Goal: Information Seeking & Learning: Learn about a topic

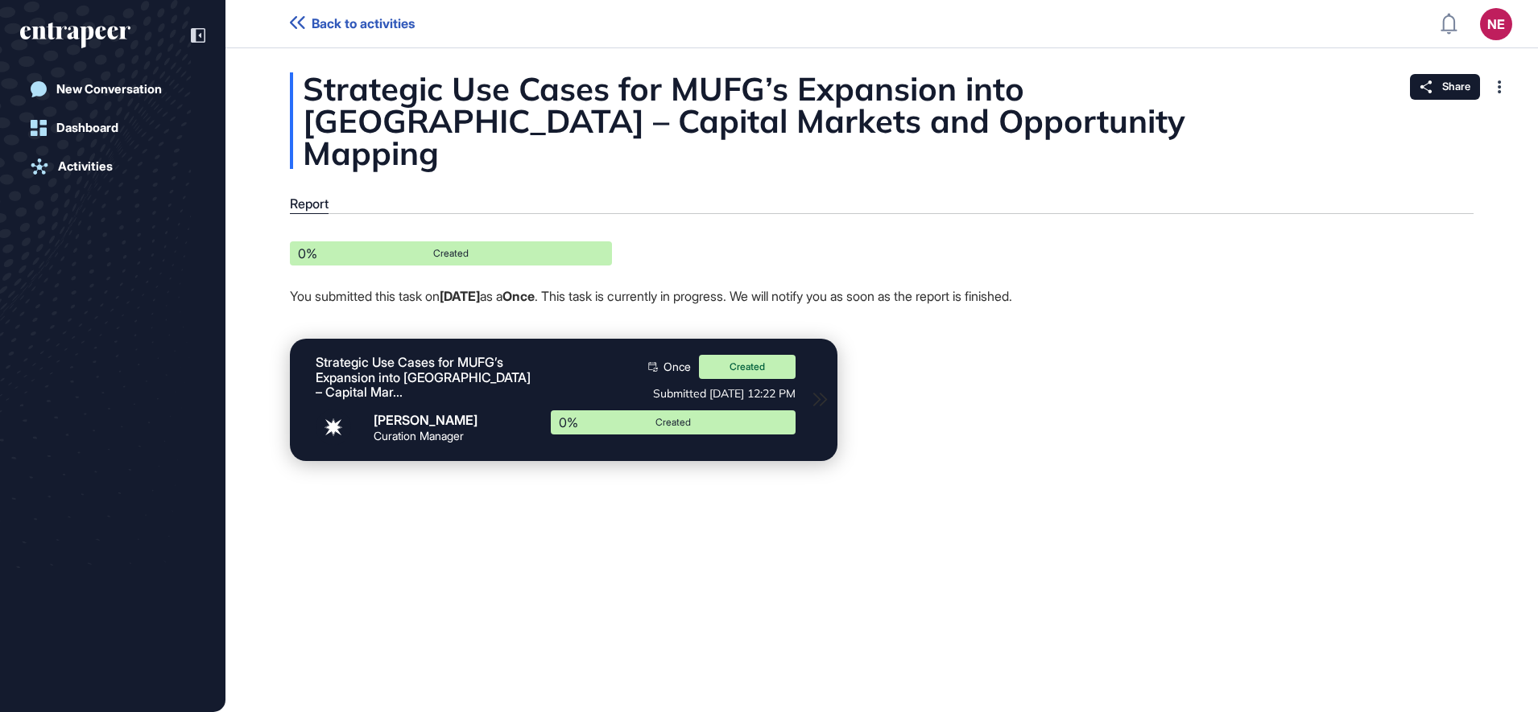
scroll to position [1, 1]
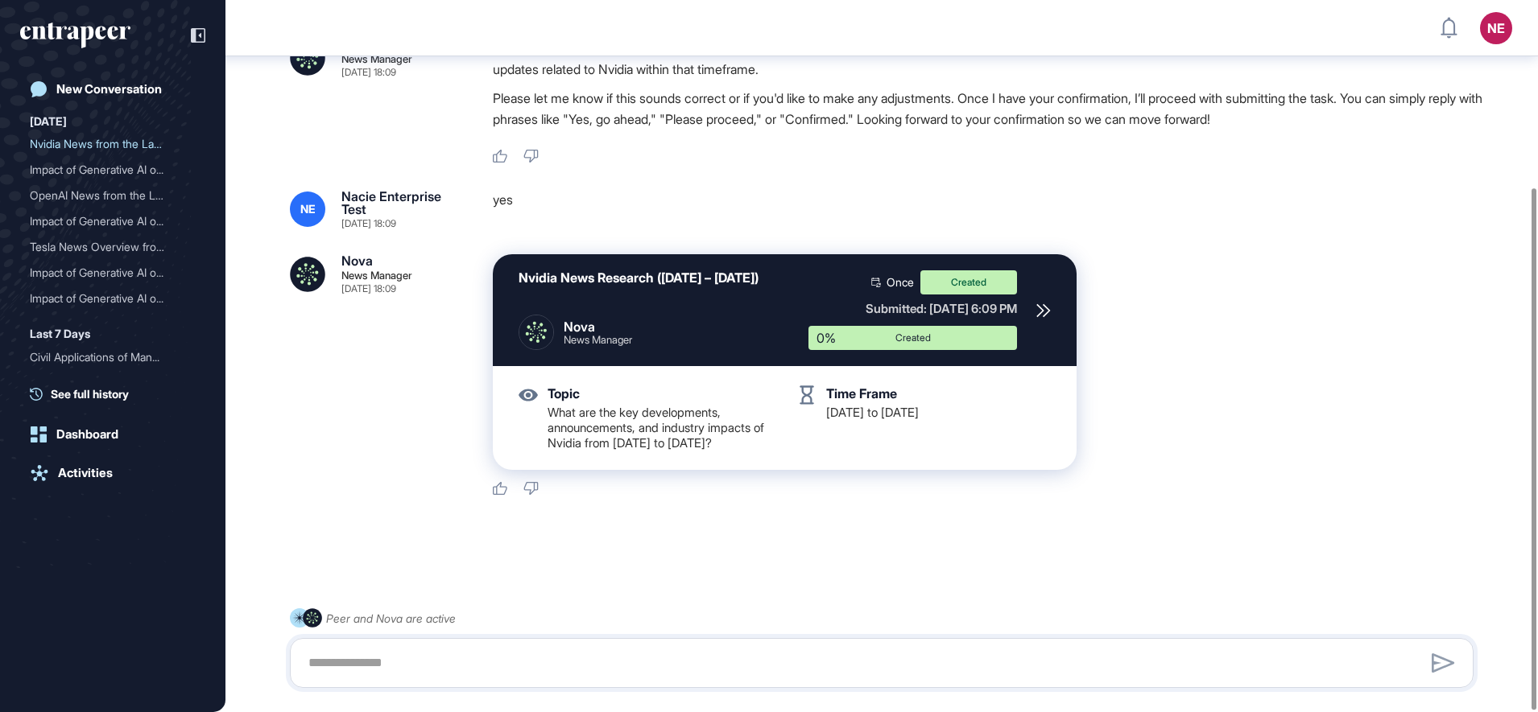
scroll to position [258, 0]
click at [89, 488] on link "Activities" at bounding box center [112, 473] width 185 height 32
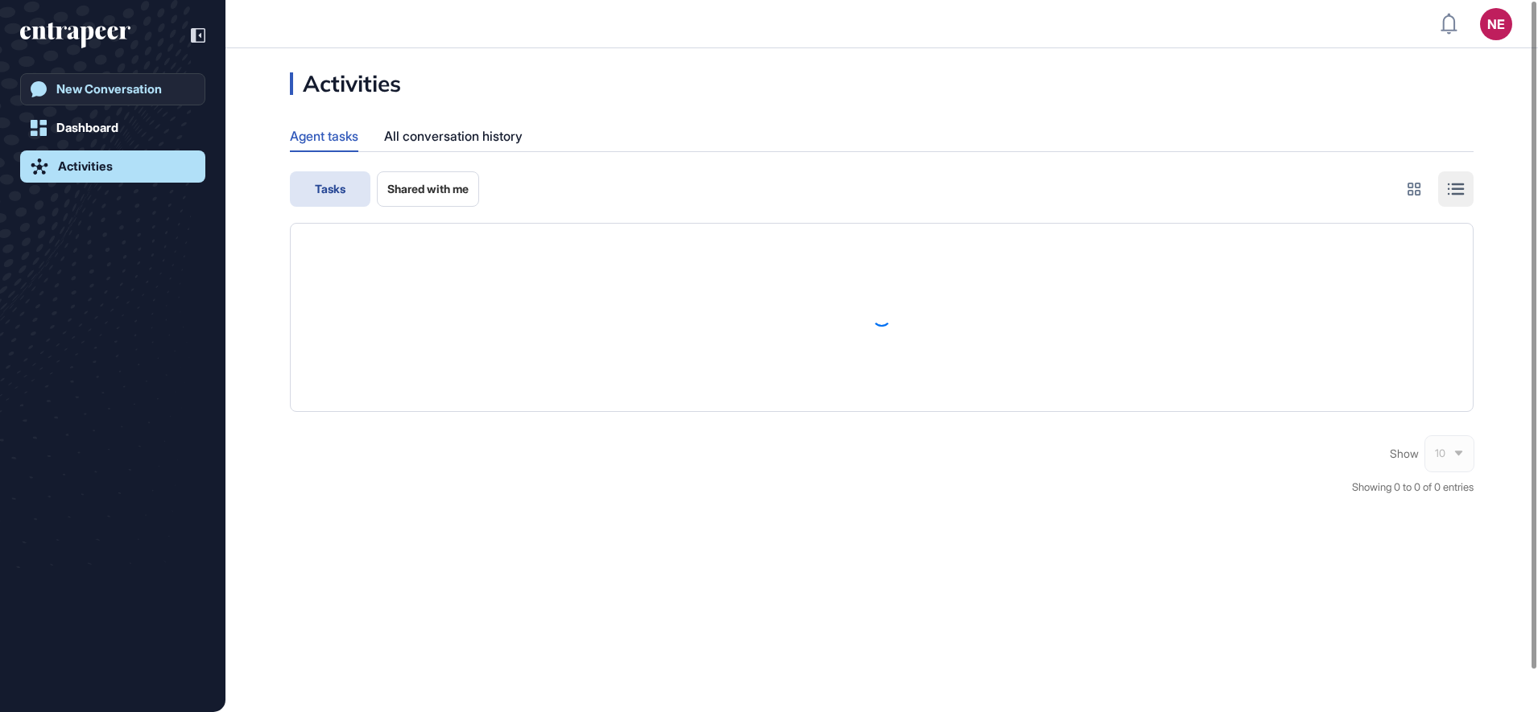
click at [134, 86] on div "New Conversation" at bounding box center [108, 89] width 105 height 14
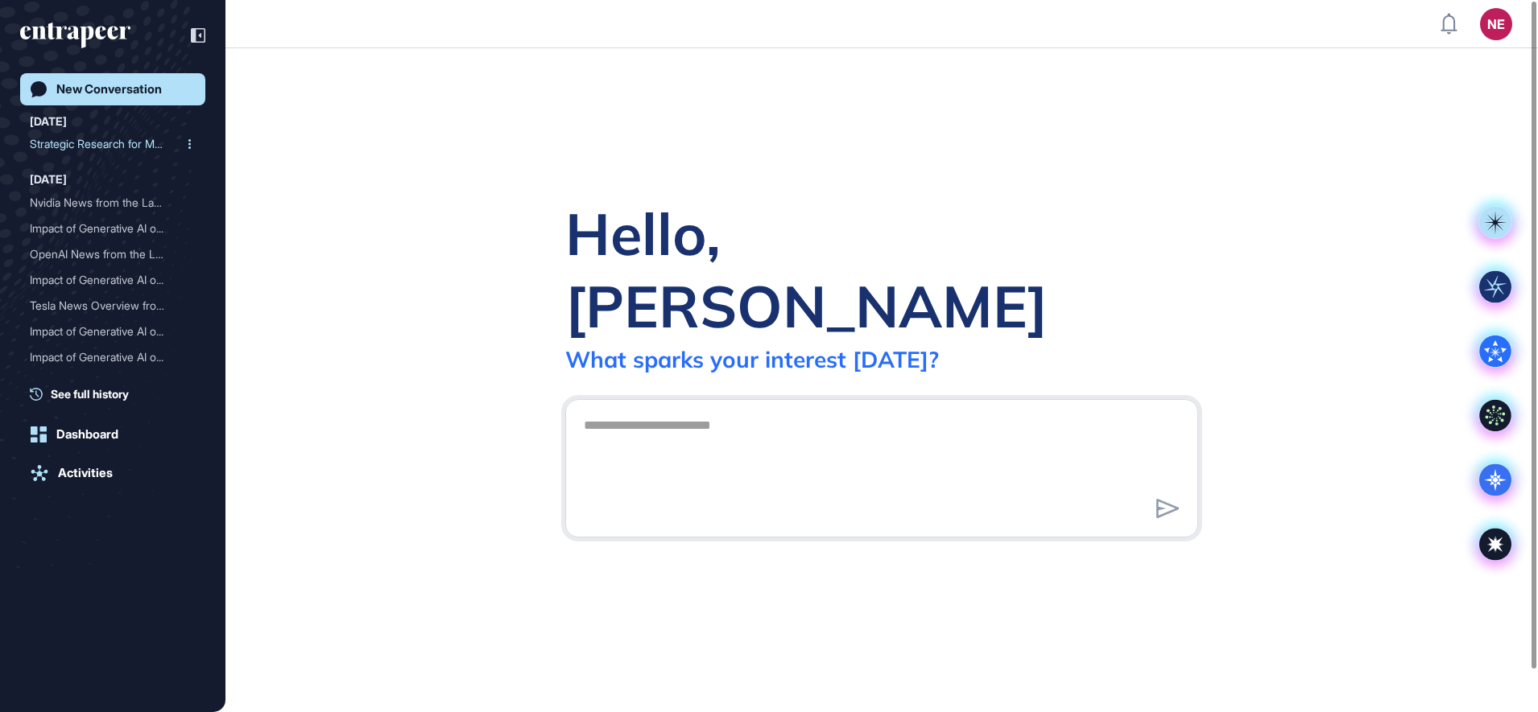
click at [106, 155] on div "Strategic Research for MU..." at bounding box center [106, 144] width 153 height 26
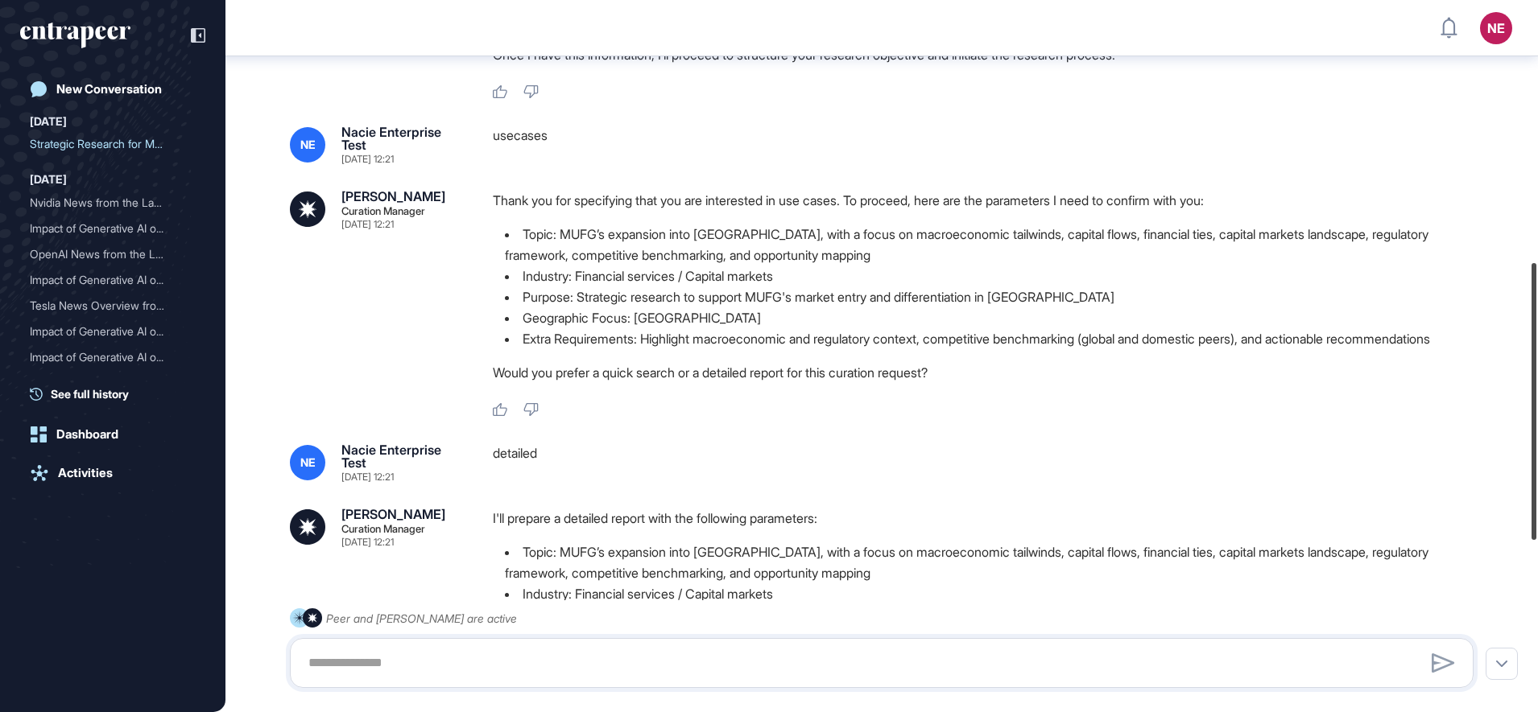
scroll to position [673, 0]
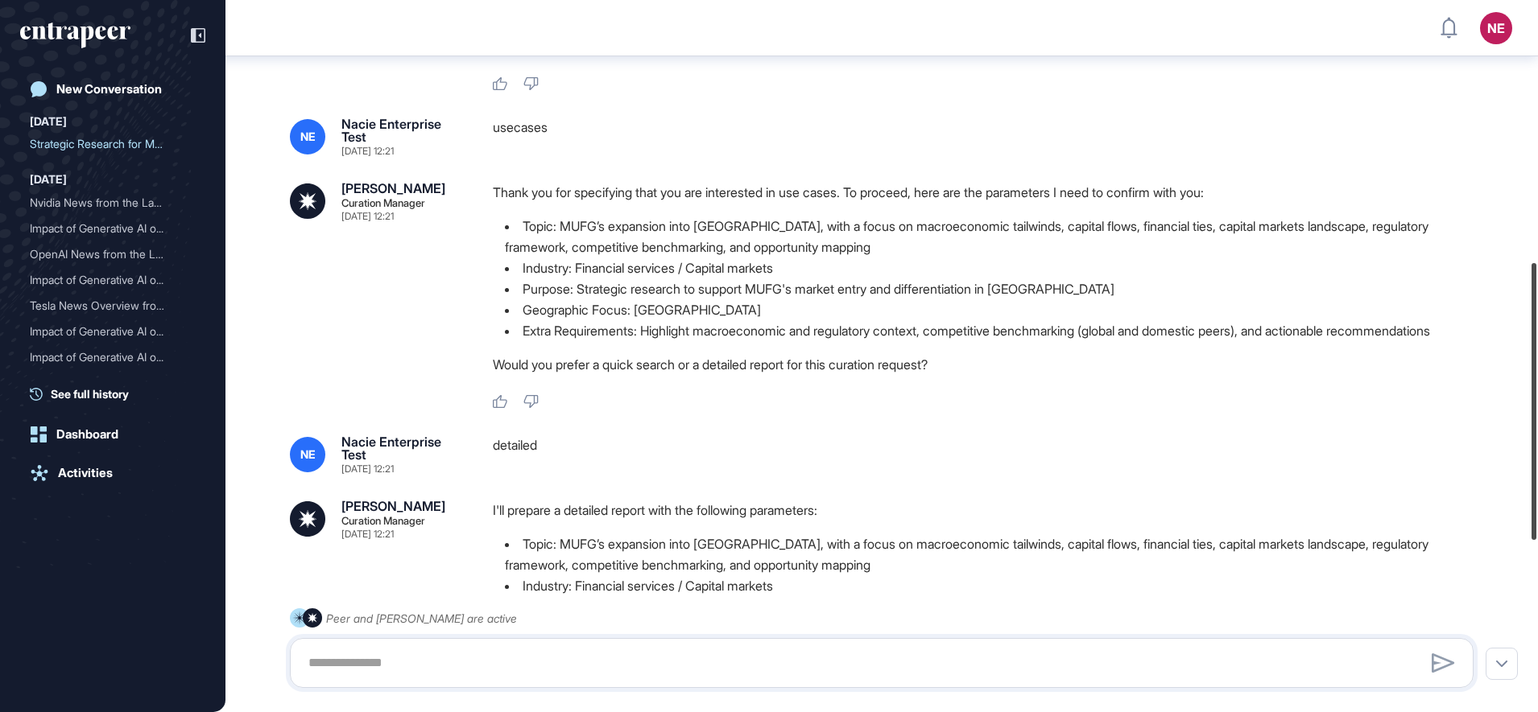
drag, startPoint x: 1541, startPoint y: 196, endPoint x: 1541, endPoint y: 435, distance: 239.1
click at [1537, 435] on html "NE Dashboard Profile My Content Request More Data New Conversation [DATE] Strat…" at bounding box center [769, 356] width 1538 height 712
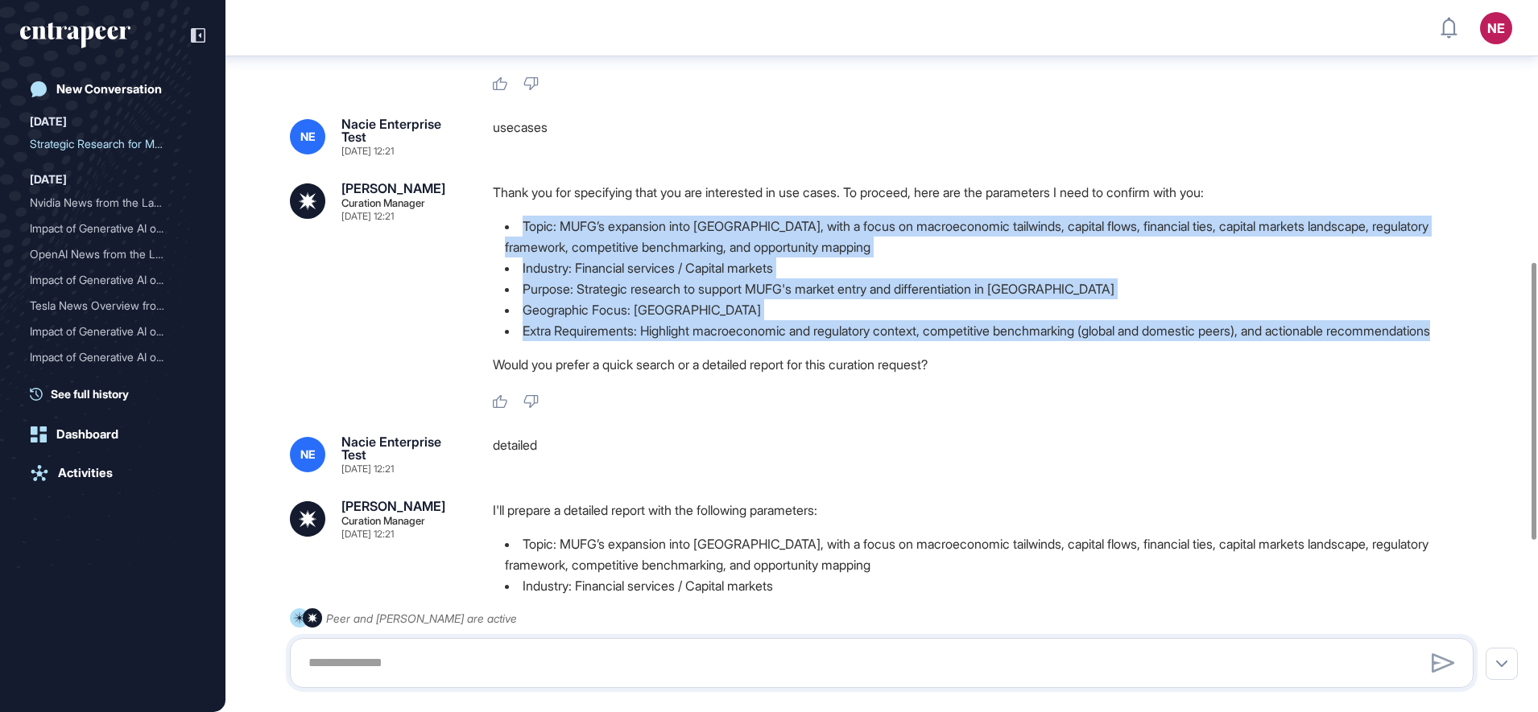
drag, startPoint x: 649, startPoint y: 355, endPoint x: 491, endPoint y: 204, distance: 218.1
click at [491, 204] on div "[PERSON_NAME] Curation Manager [DATE] 12:21 Thank you for specifying that you a…" at bounding box center [881, 296] width 1183 height 228
copy ul "Topic: MUFG’s expansion into [GEOGRAPHIC_DATA], with a focus on macroeconomic t…"
